Goal: Information Seeking & Learning: Learn about a topic

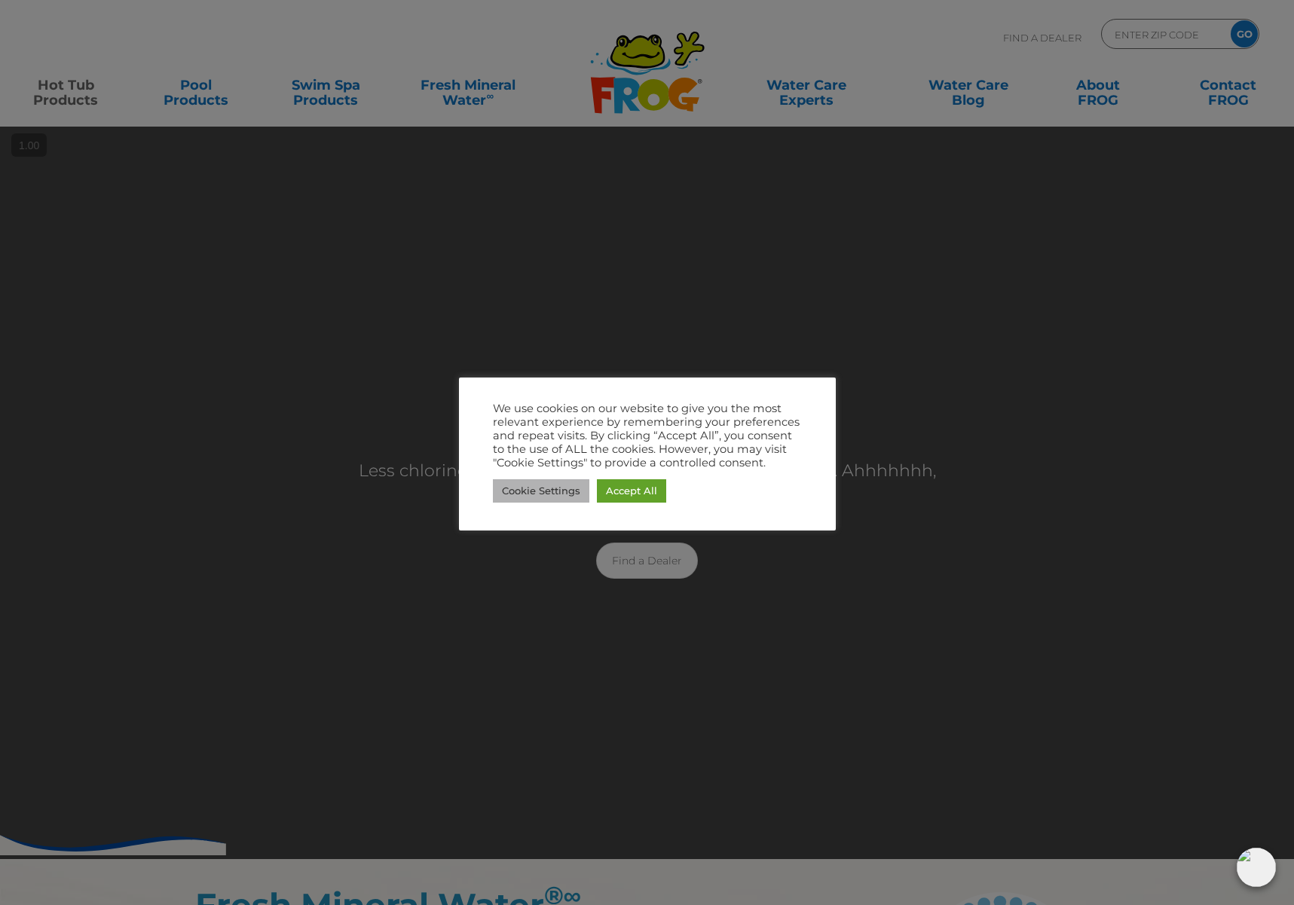
click at [543, 500] on link "Cookie Settings" at bounding box center [541, 490] width 96 height 23
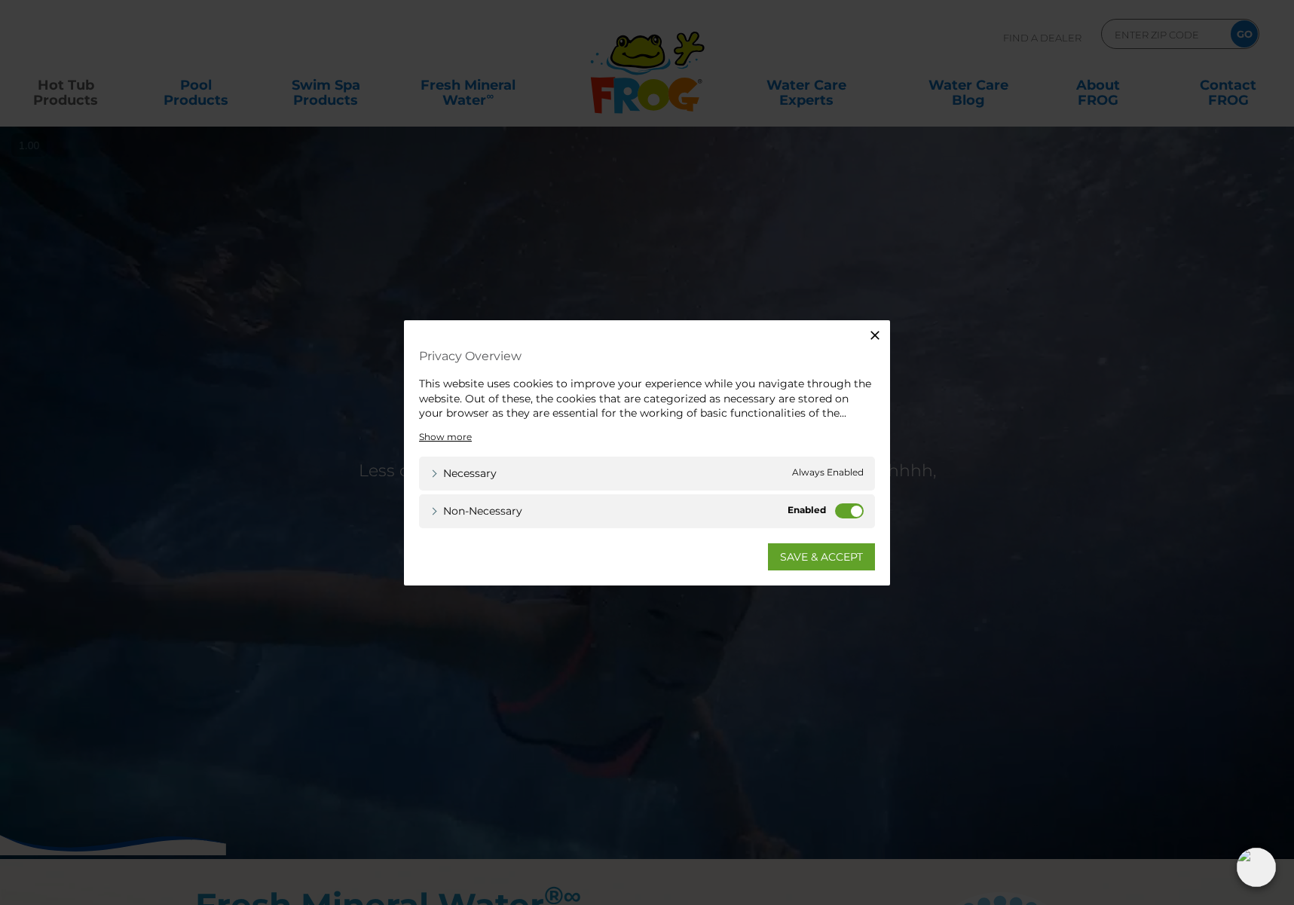
click at [851, 509] on label "Non-necessary" at bounding box center [849, 510] width 29 height 15
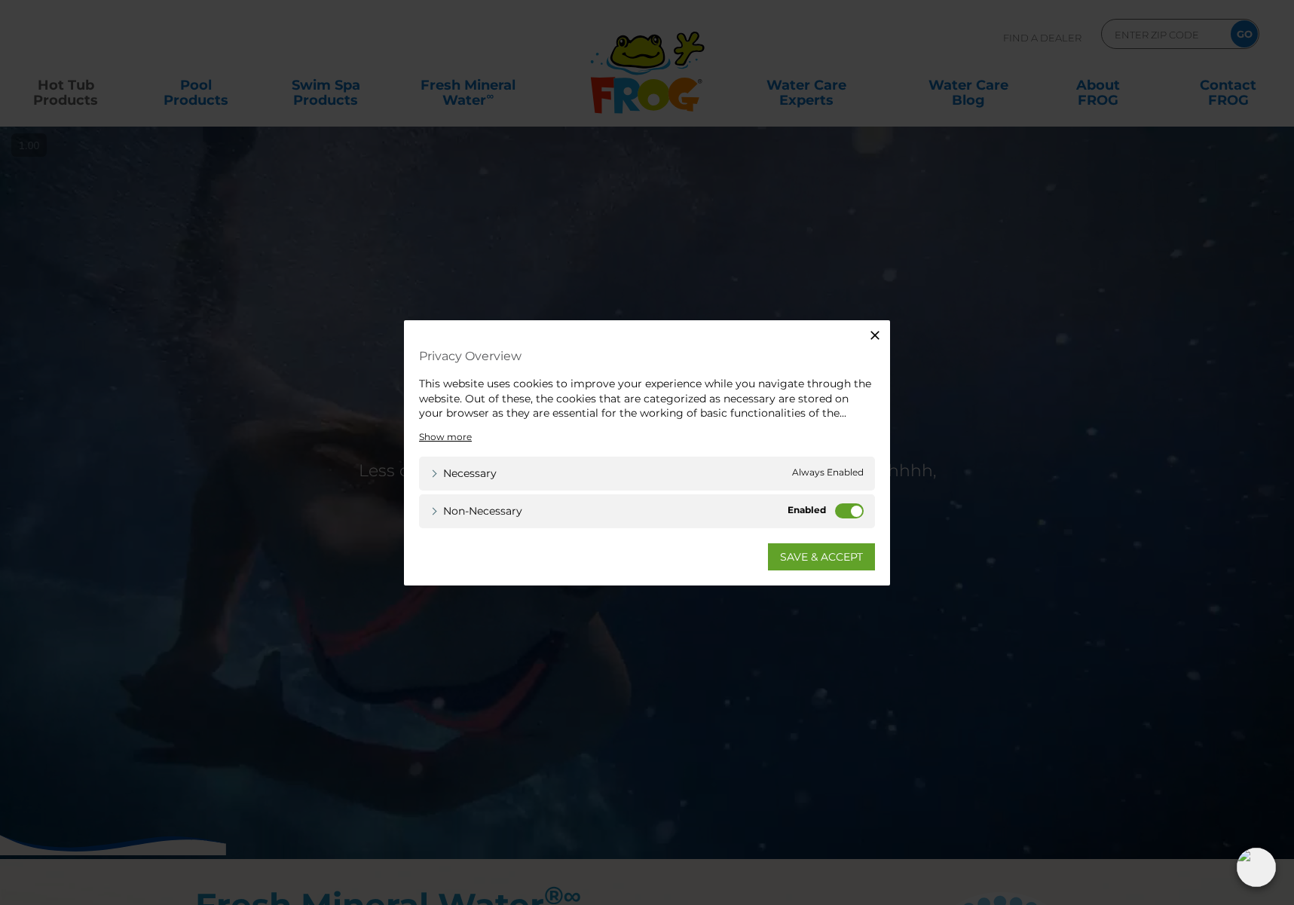
click at [0, 0] on input "Non-necessary" at bounding box center [0, 0] width 0 height 0
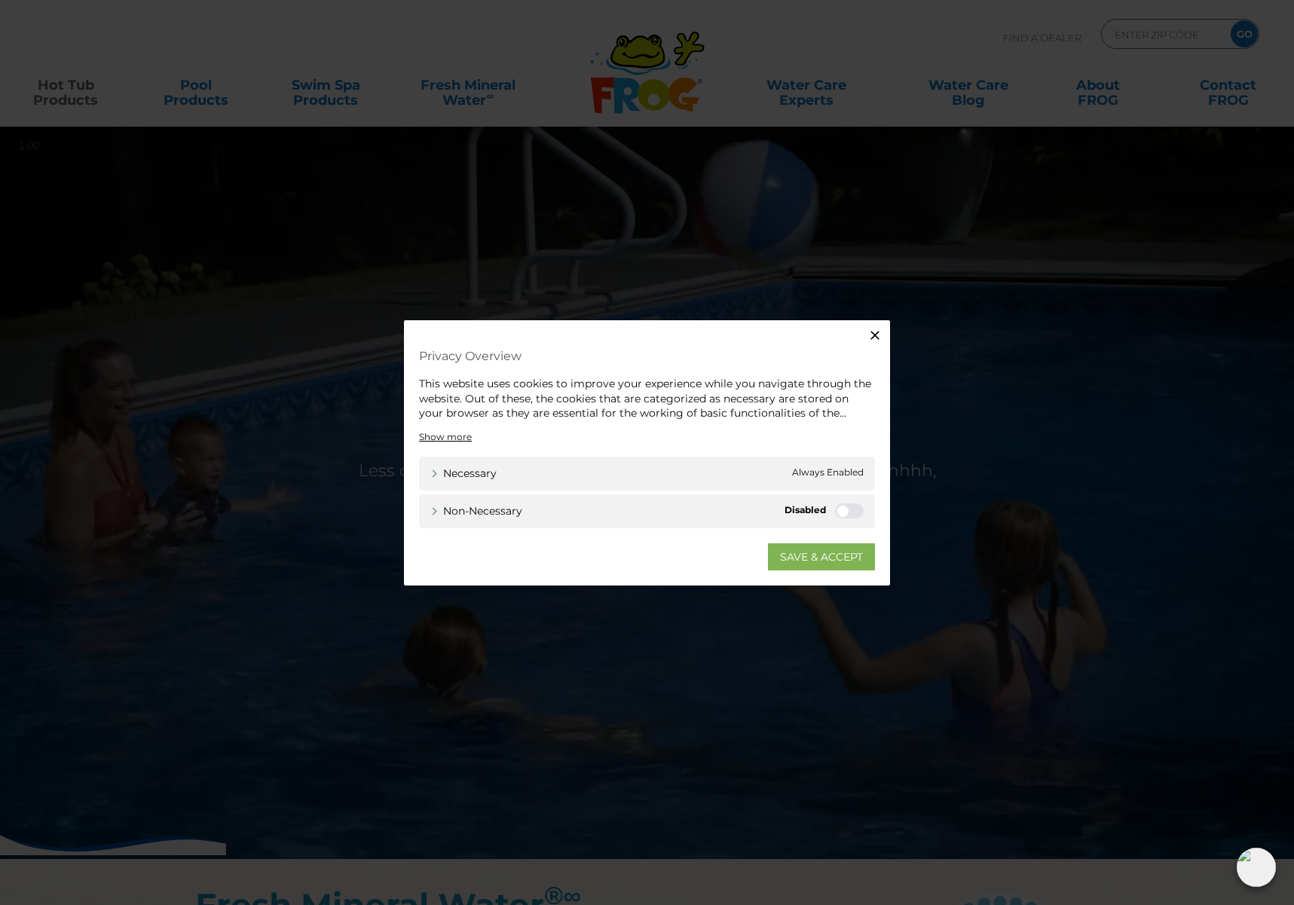
click at [819, 553] on link "SAVE & ACCEPT" at bounding box center [821, 556] width 107 height 27
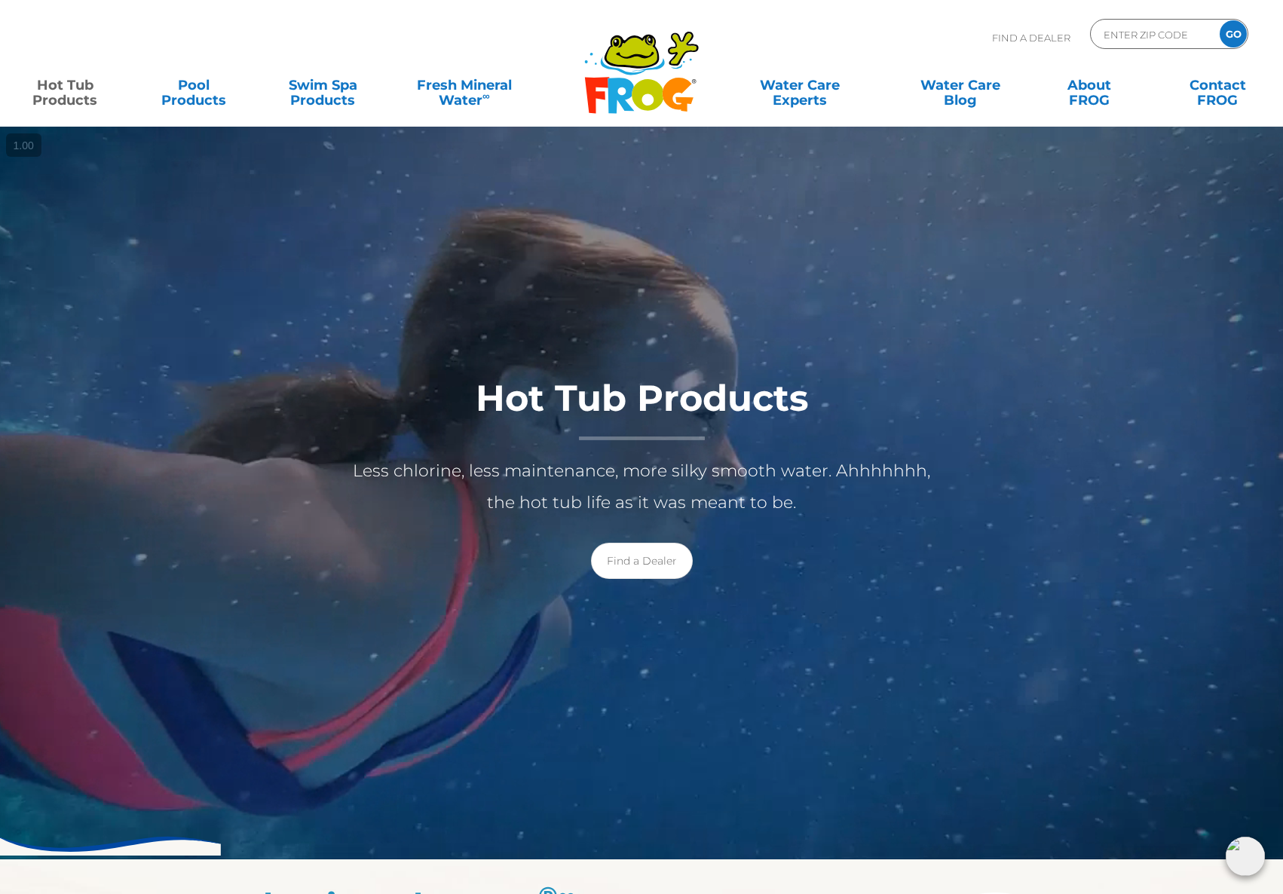
click at [63, 94] on link "Hot Tub Products" at bounding box center [65, 85] width 100 height 30
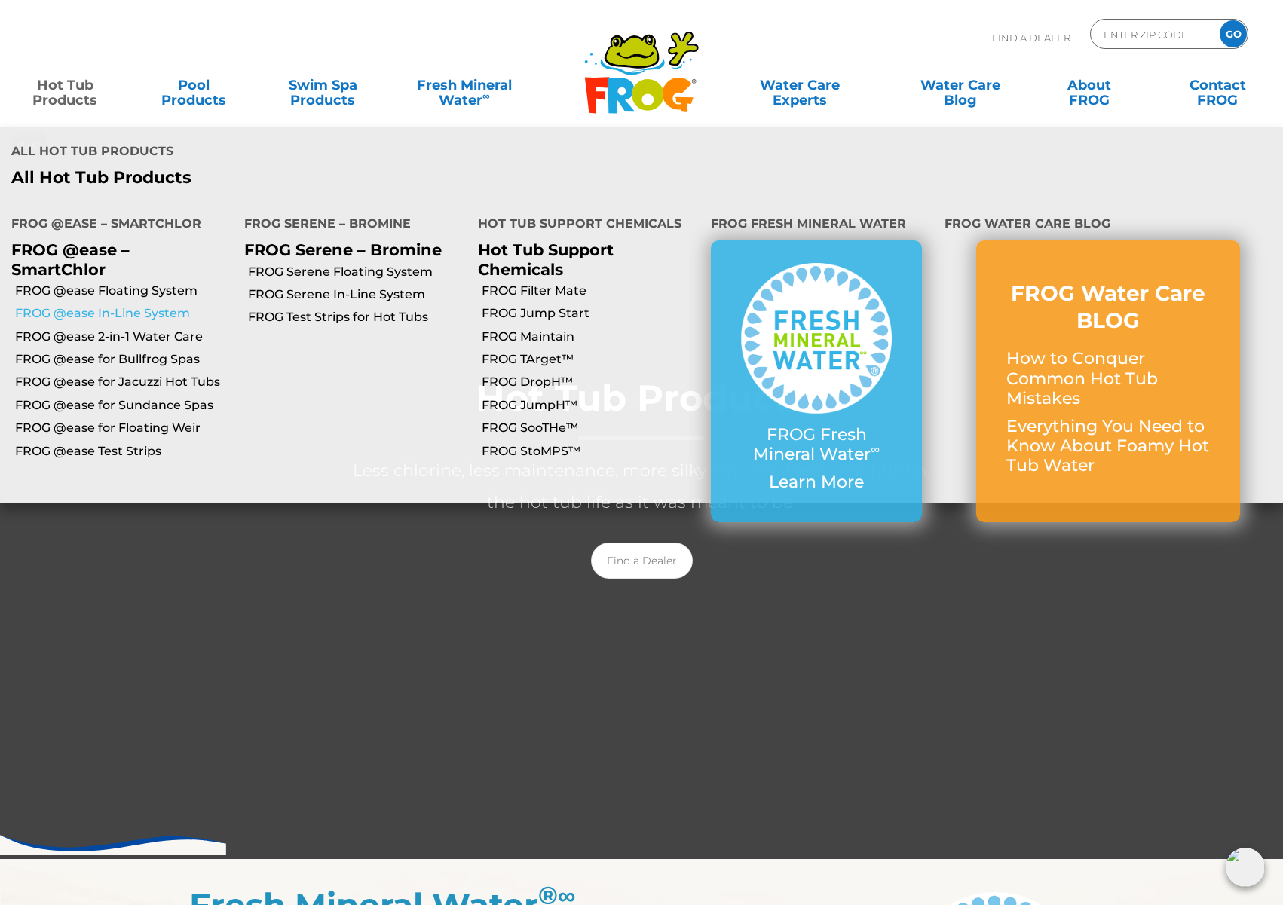
click at [180, 305] on link "FROG @ease In-Line System" at bounding box center [124, 313] width 218 height 17
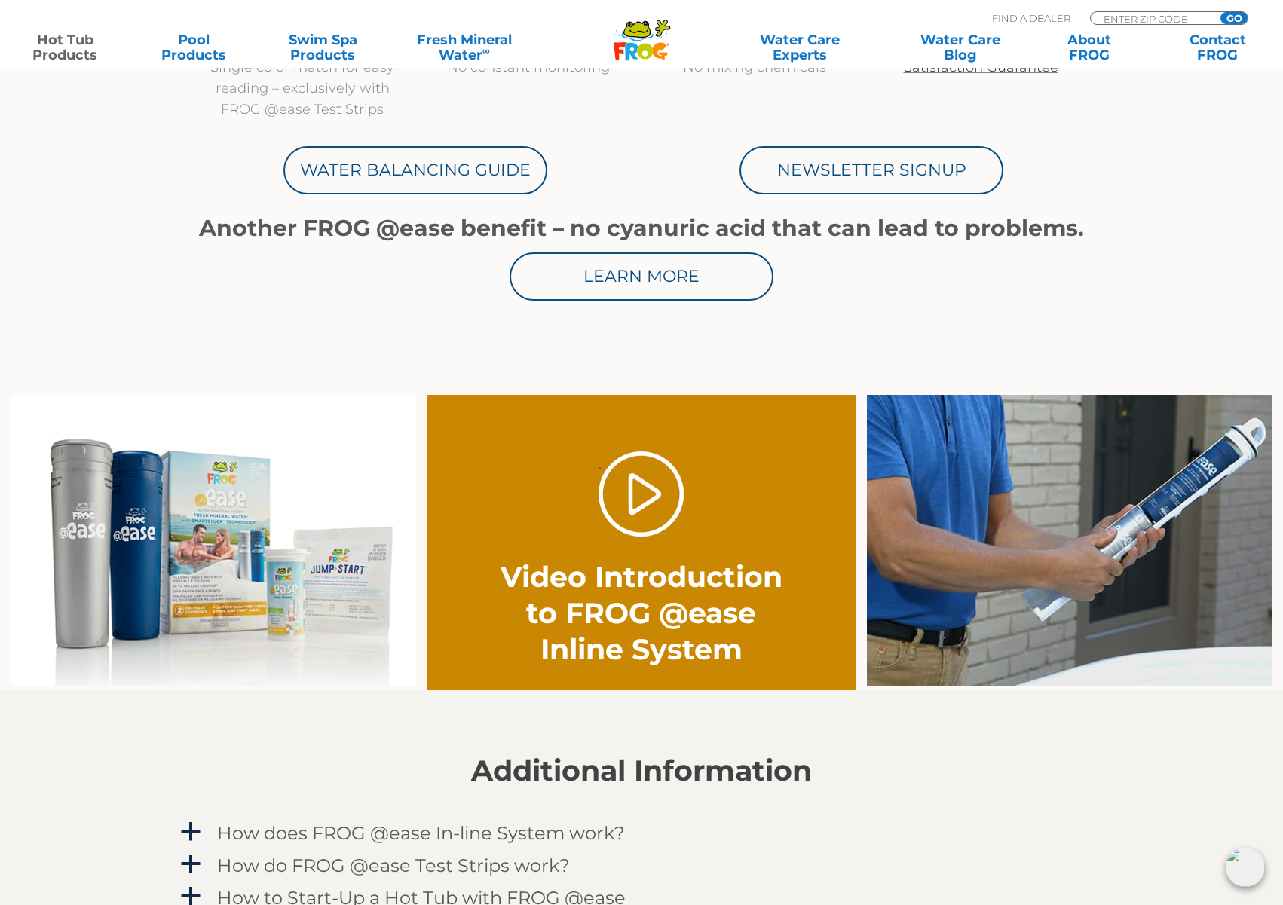
scroll to position [889, 0]
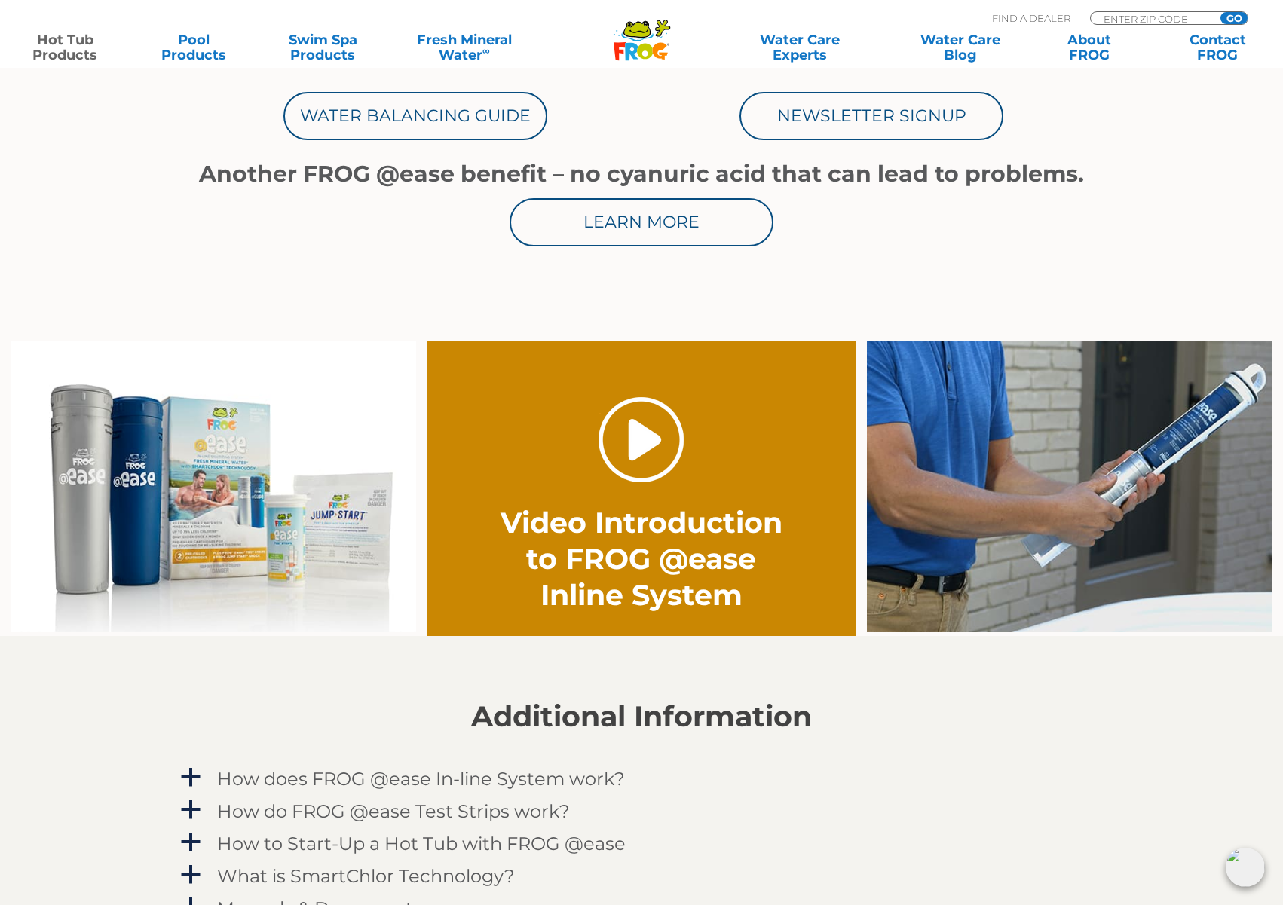
click at [600, 468] on link "." at bounding box center [641, 439] width 85 height 85
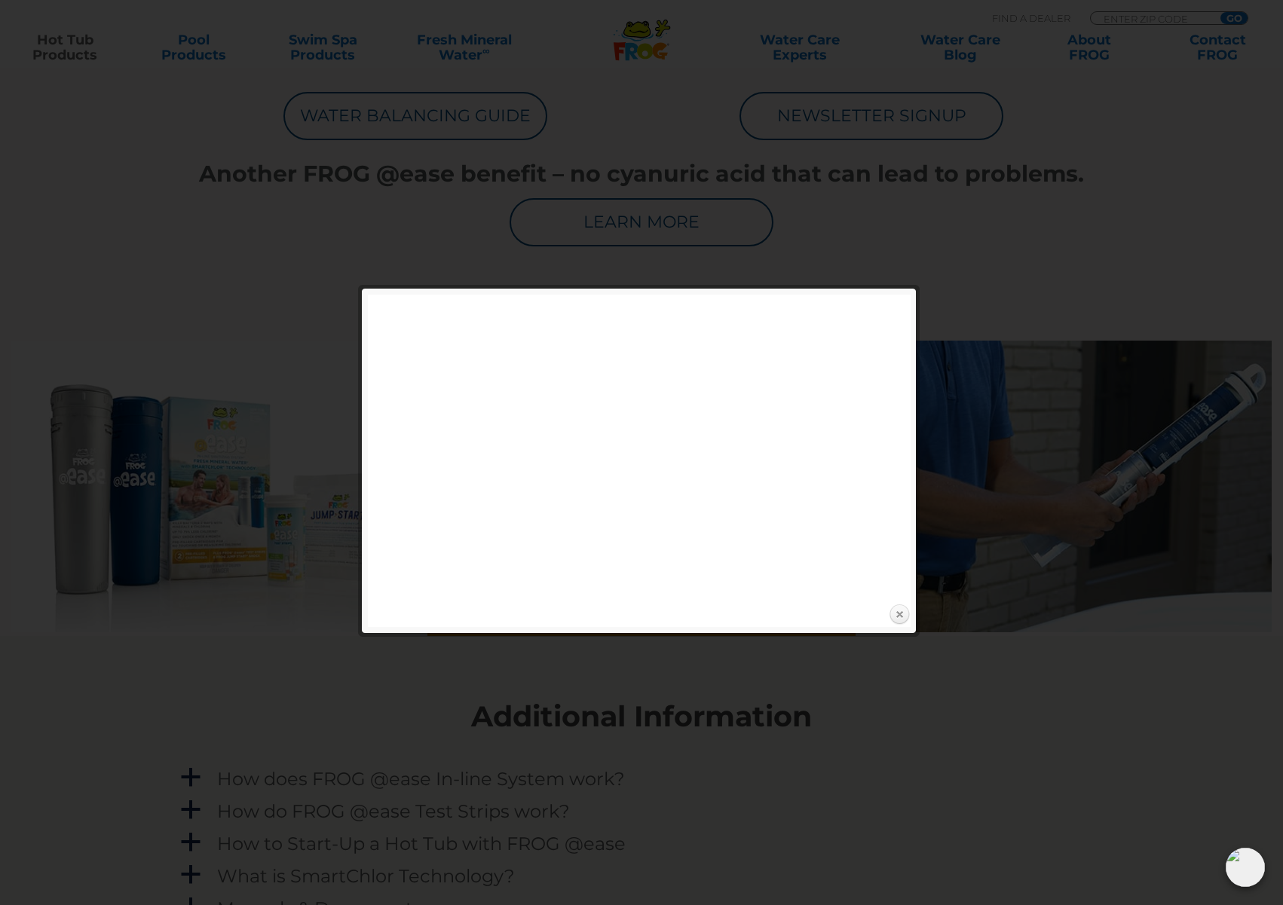
click at [901, 615] on link "Close" at bounding box center [899, 615] width 23 height 23
